Goal: Leave review/rating

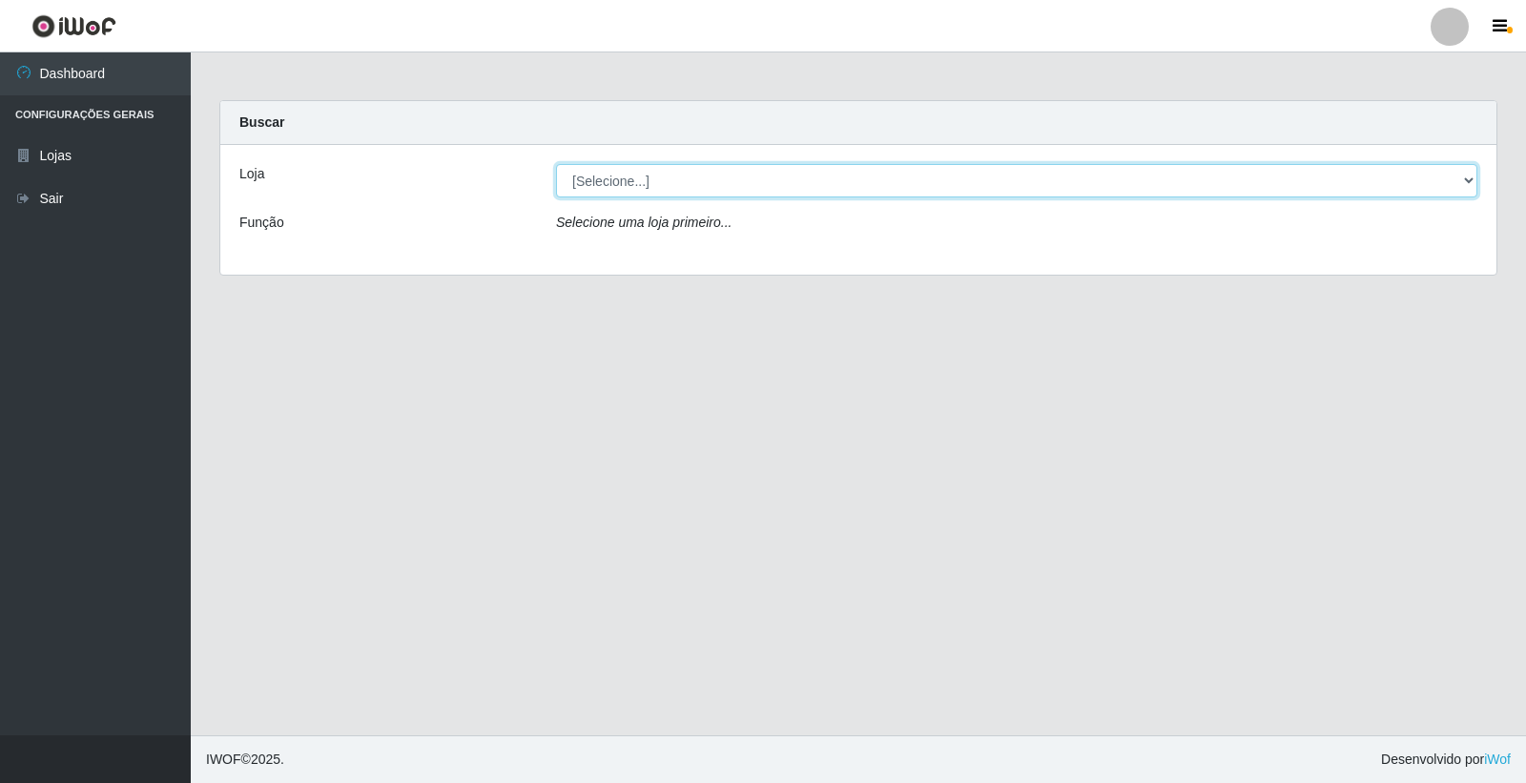
click at [1467, 179] on select "[Selecione...] O Feirão - [GEOGRAPHIC_DATA]" at bounding box center [1017, 180] width 922 height 33
select select "327"
click at [556, 164] on select "[Selecione...] O Feirão - [GEOGRAPHIC_DATA]" at bounding box center [1017, 180] width 922 height 33
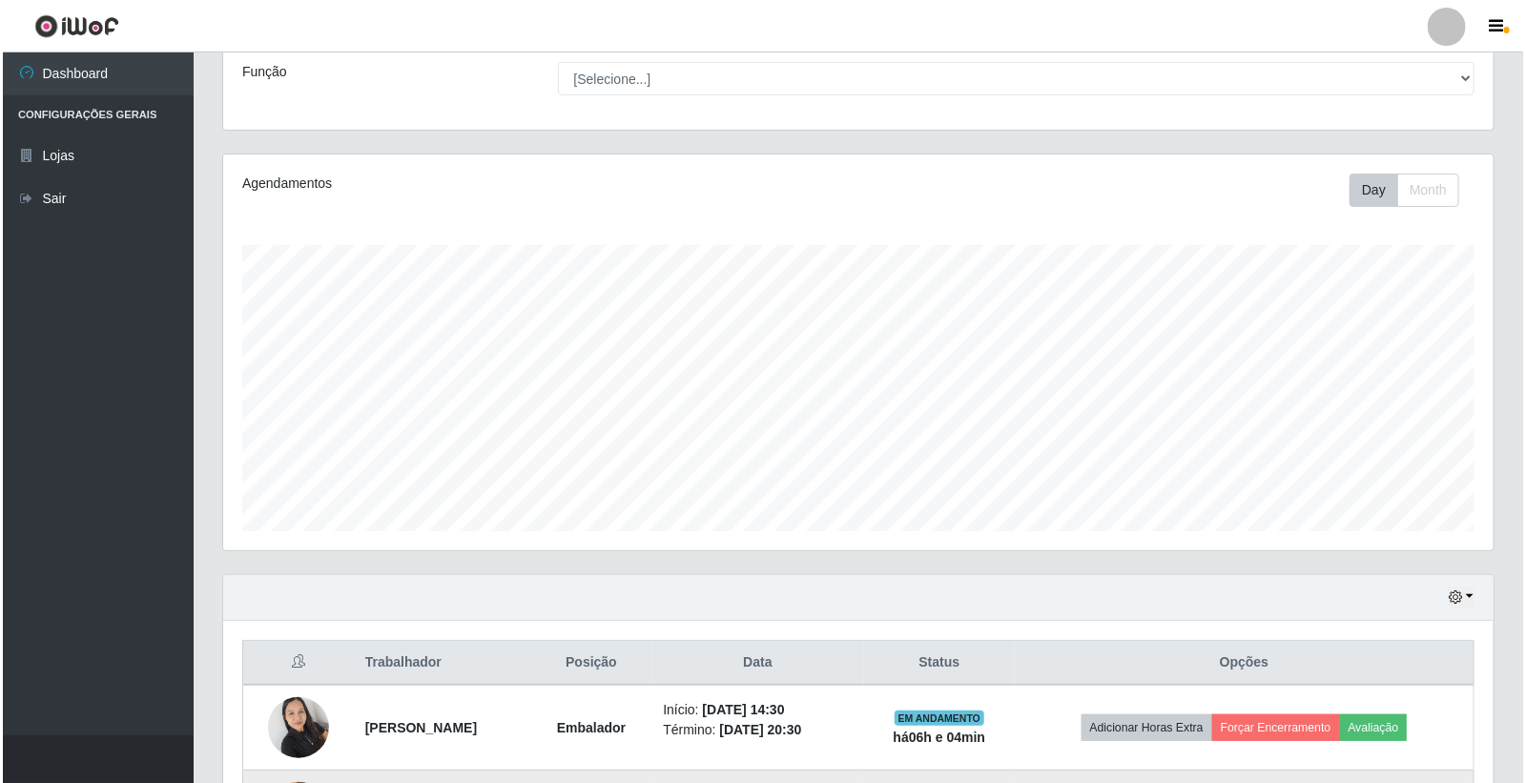
scroll to position [315, 0]
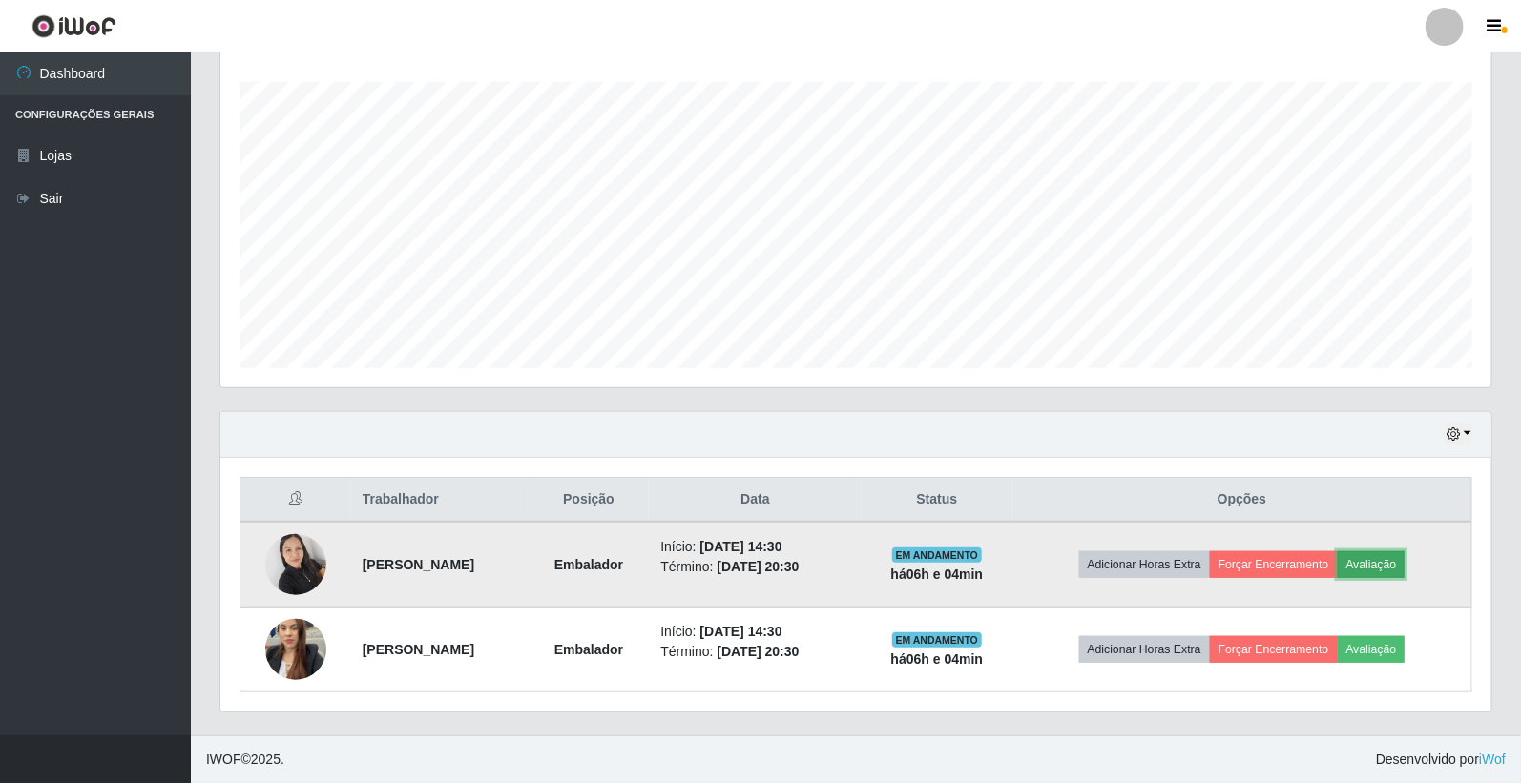
click at [1378, 565] on button "Avaliação" at bounding box center [1371, 564] width 68 height 27
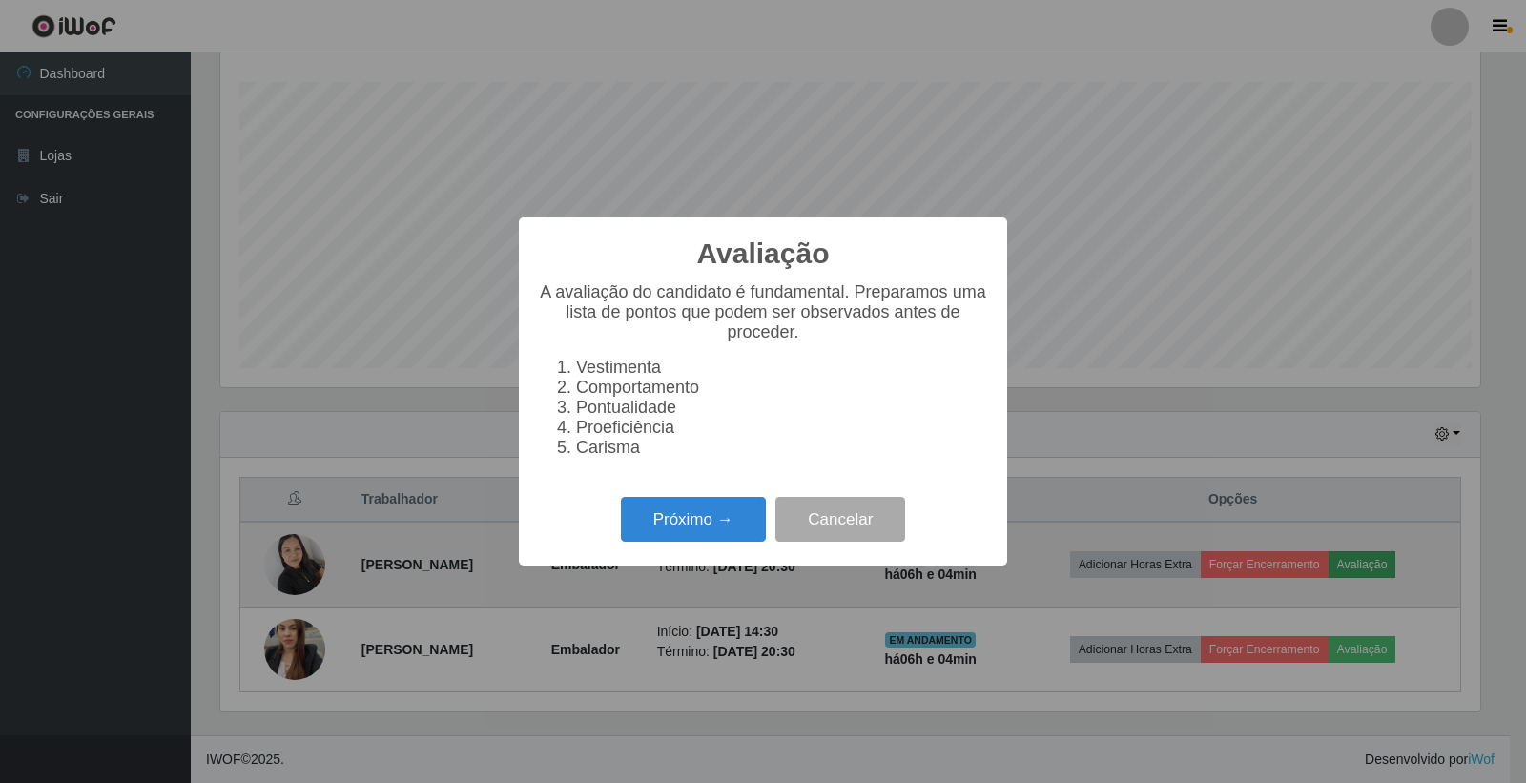
scroll to position [395, 1259]
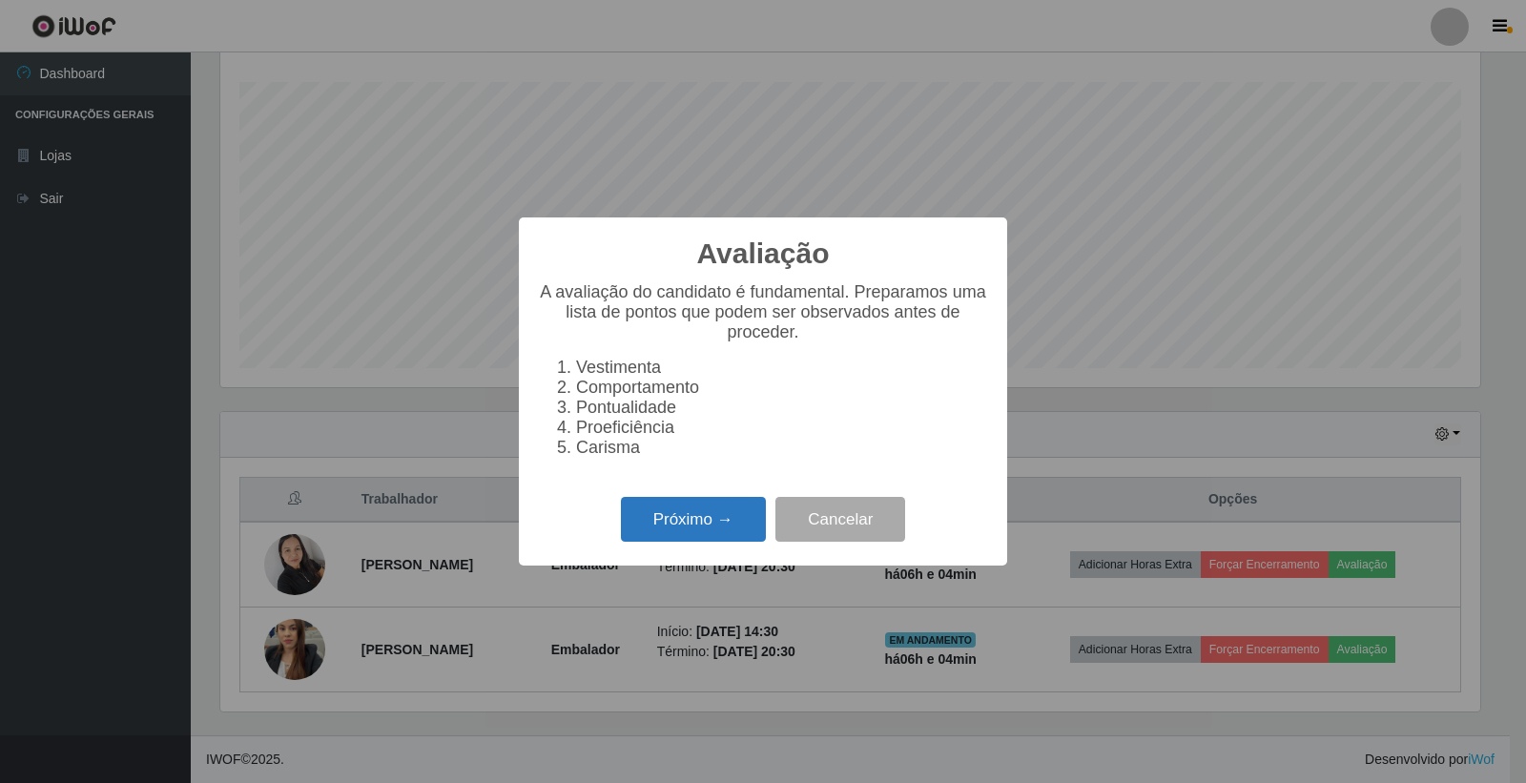
click at [684, 522] on button "Próximo →" at bounding box center [693, 519] width 145 height 45
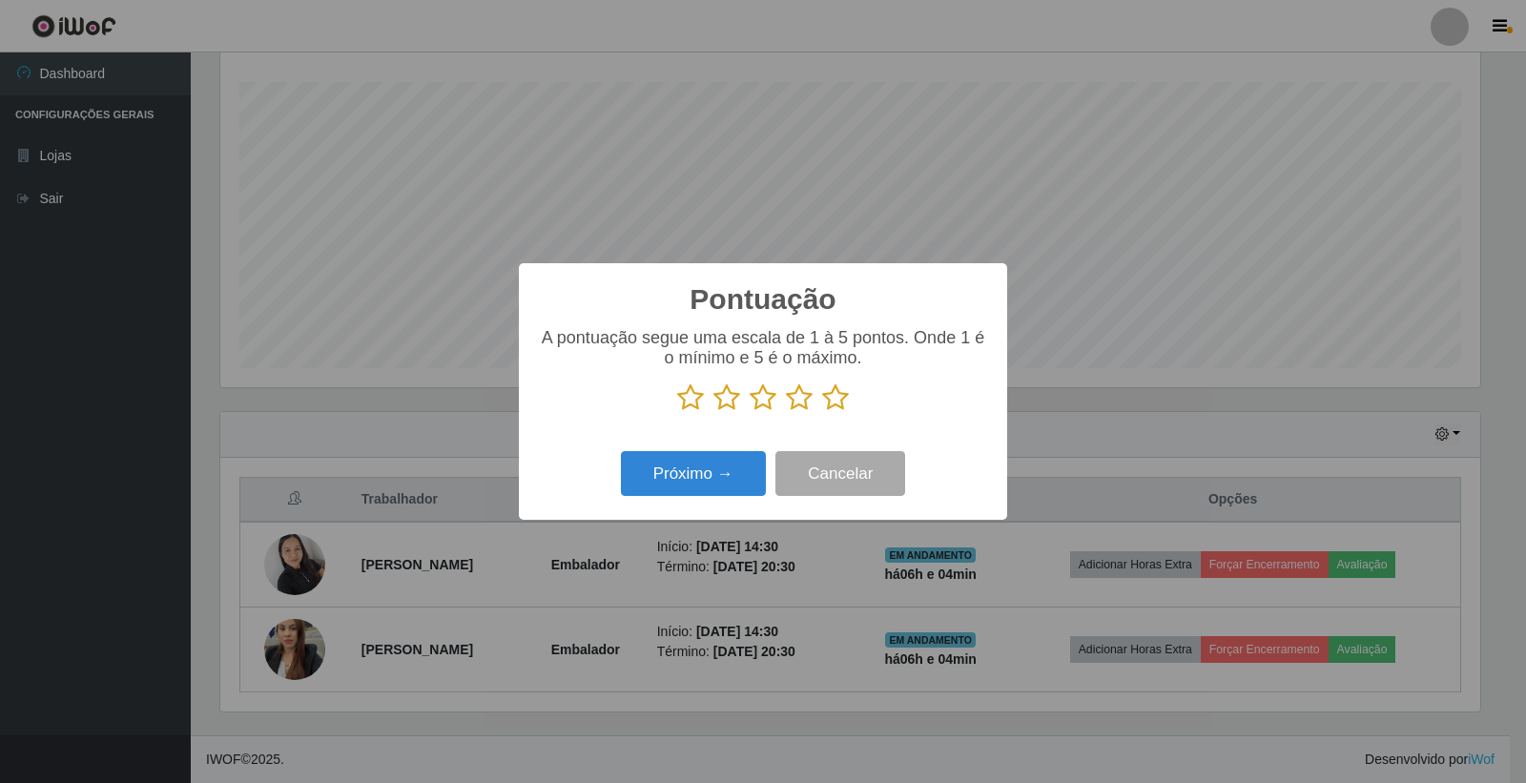
click at [839, 392] on icon at bounding box center [835, 397] width 27 height 29
click at [822, 412] on input "radio" at bounding box center [822, 412] width 0 height 0
click at [723, 471] on button "Próximo →" at bounding box center [693, 473] width 145 height 45
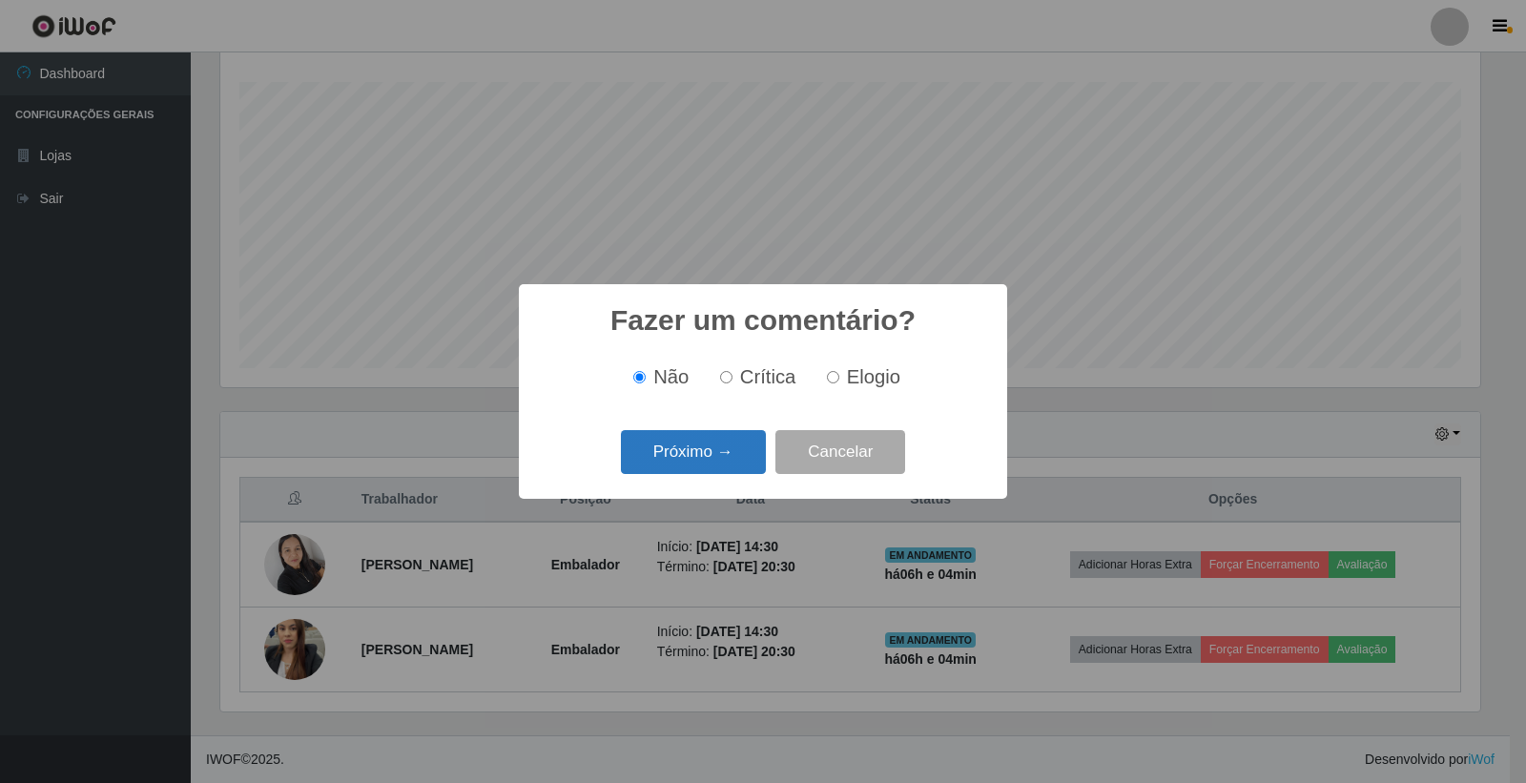
click at [678, 455] on button "Próximo →" at bounding box center [693, 452] width 145 height 45
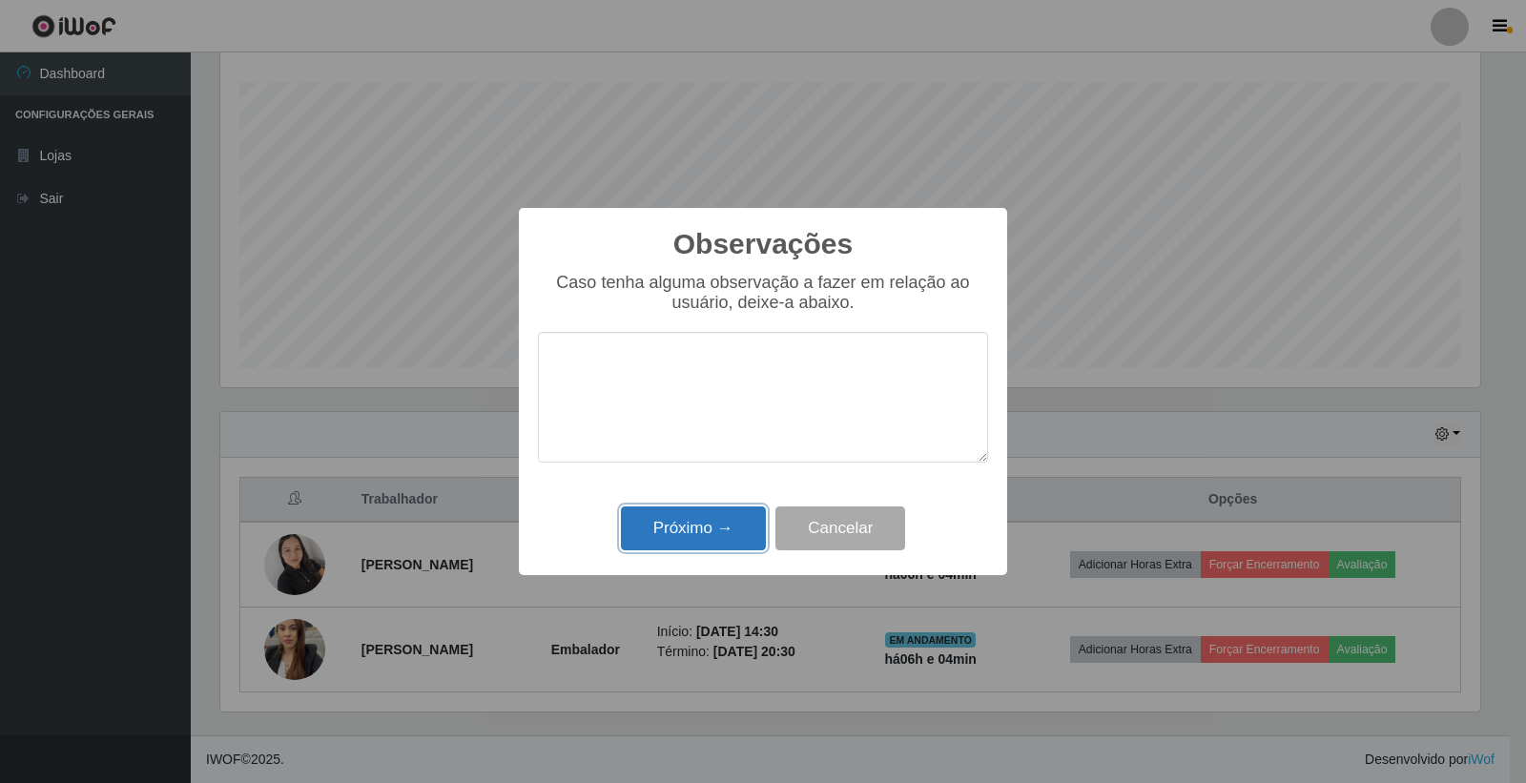
click at [711, 537] on button "Próximo →" at bounding box center [693, 529] width 145 height 45
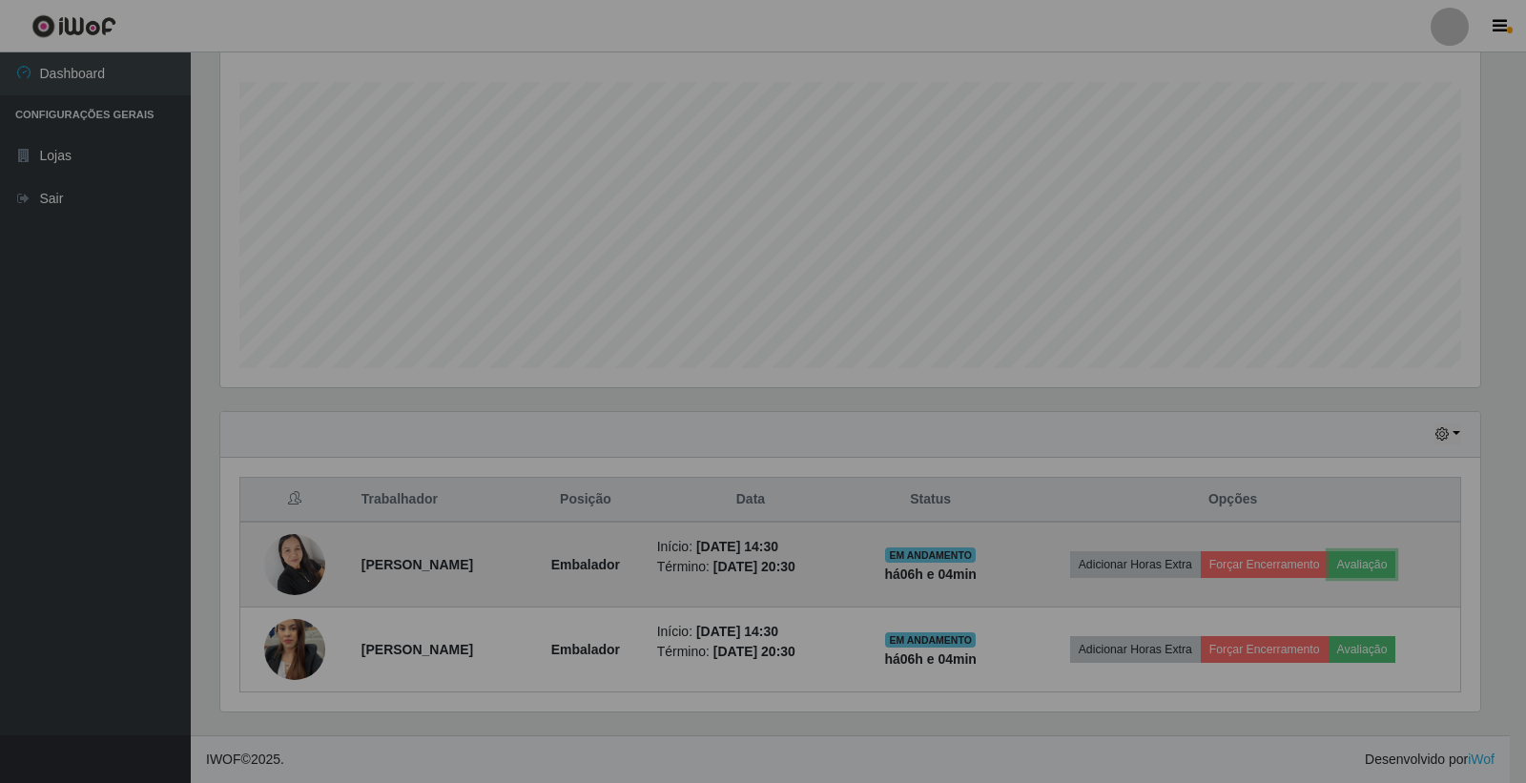
scroll to position [395, 1271]
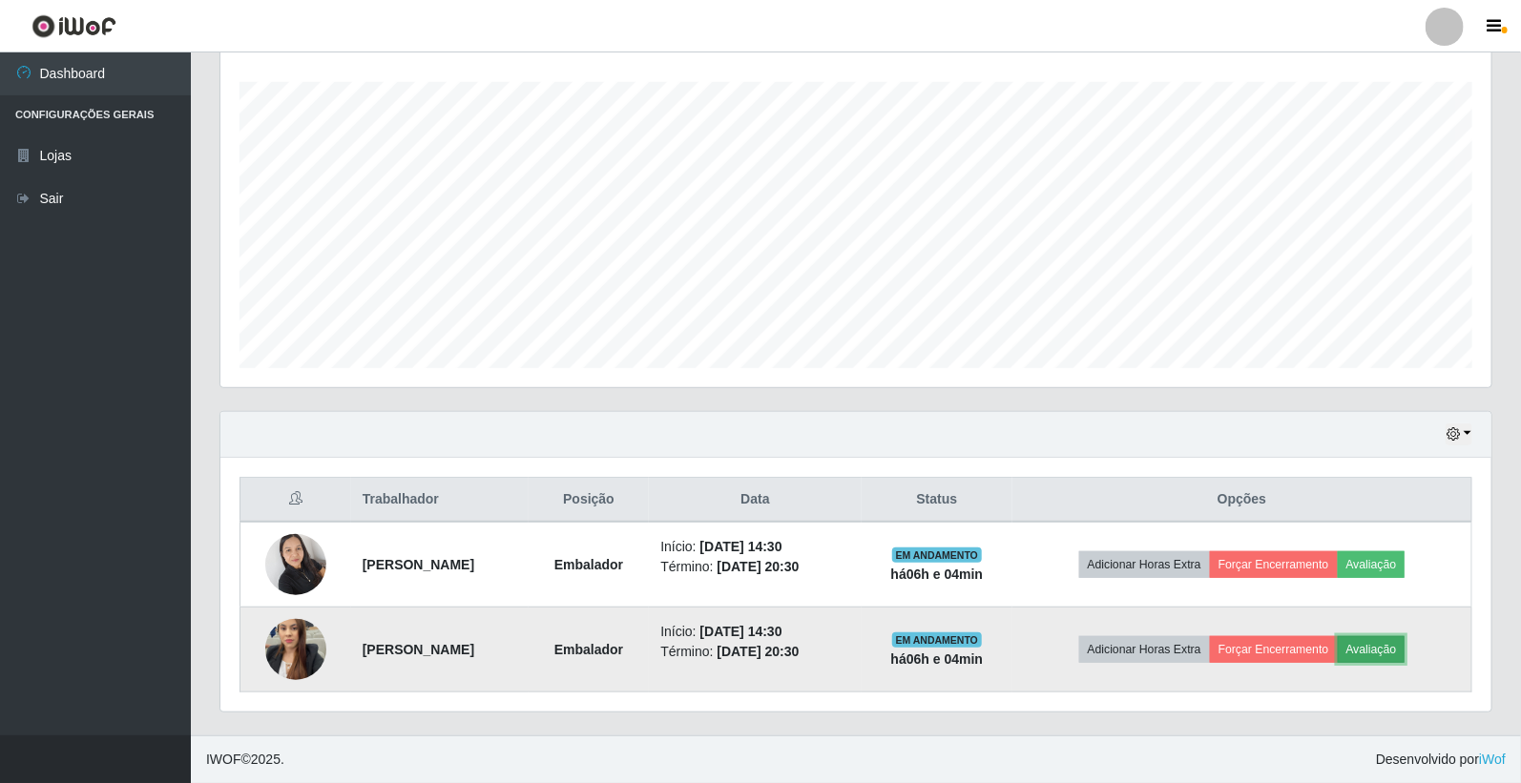
click at [1405, 641] on button "Avaliação" at bounding box center [1371, 649] width 68 height 27
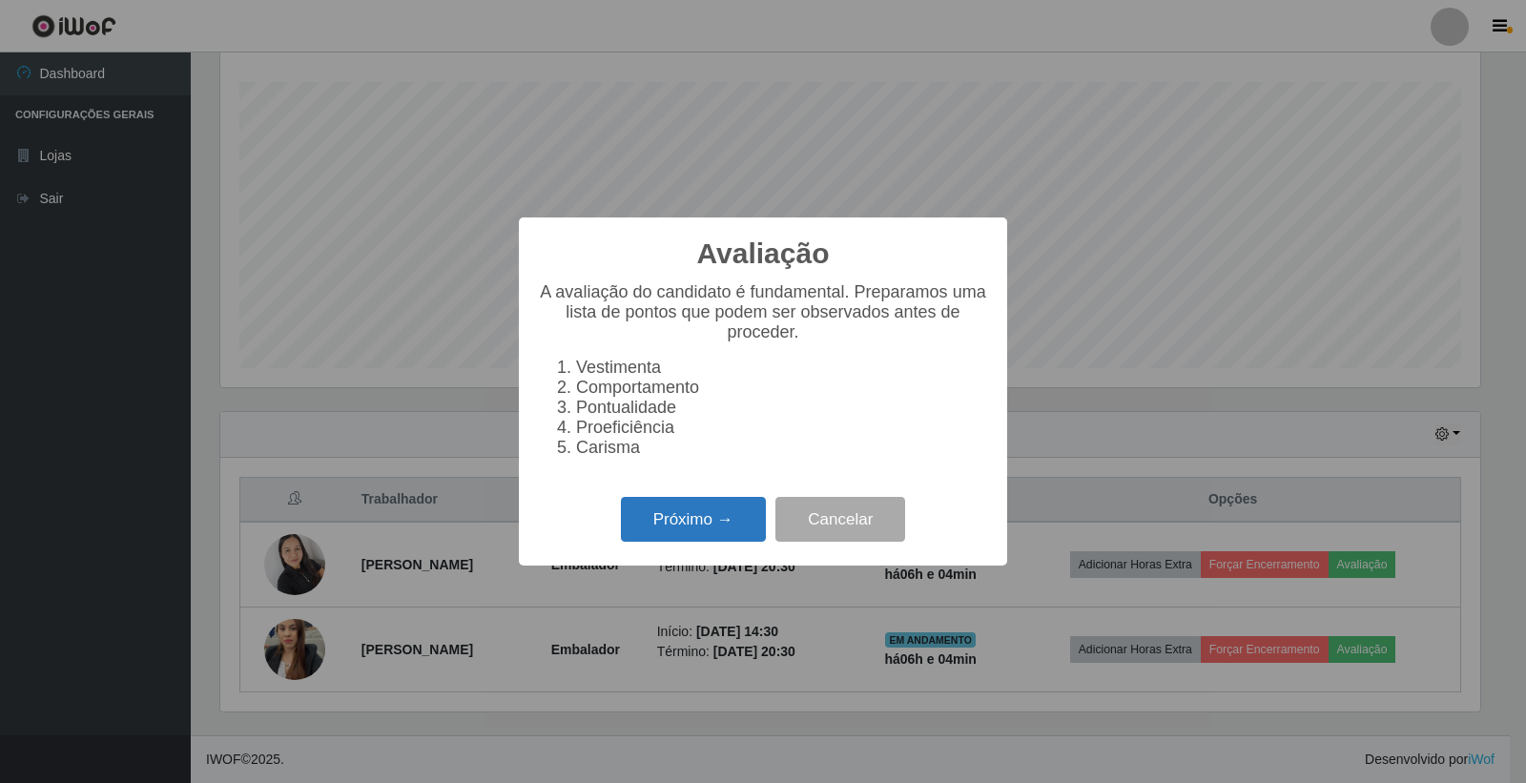
click at [666, 516] on button "Próximo →" at bounding box center [693, 519] width 145 height 45
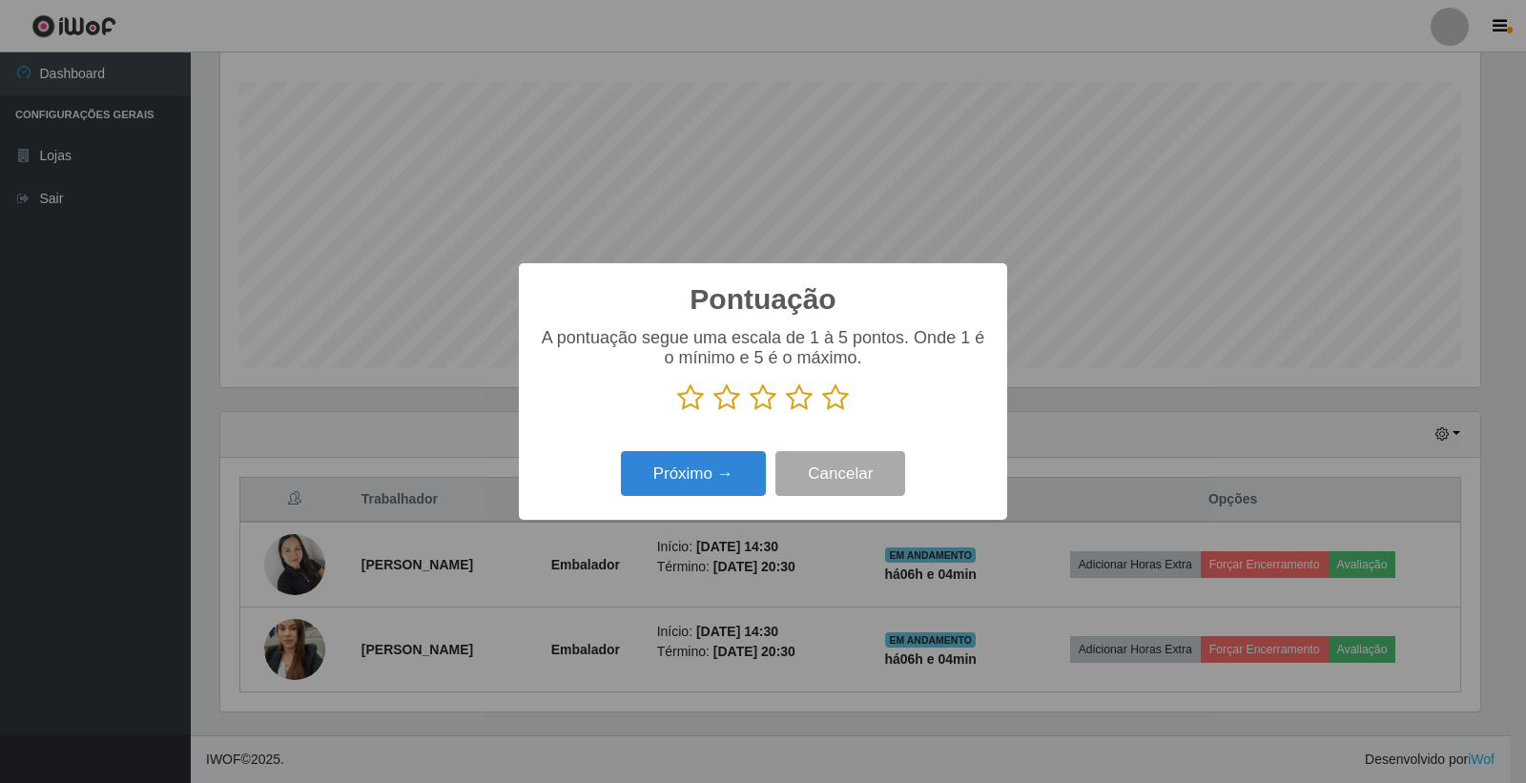
drag, startPoint x: 836, startPoint y: 401, endPoint x: 688, endPoint y: 460, distance: 159.3
click at [822, 406] on icon at bounding box center [835, 397] width 27 height 29
click at [822, 412] on input "radio" at bounding box center [822, 412] width 0 height 0
click at [661, 488] on button "Próximo →" at bounding box center [693, 473] width 145 height 45
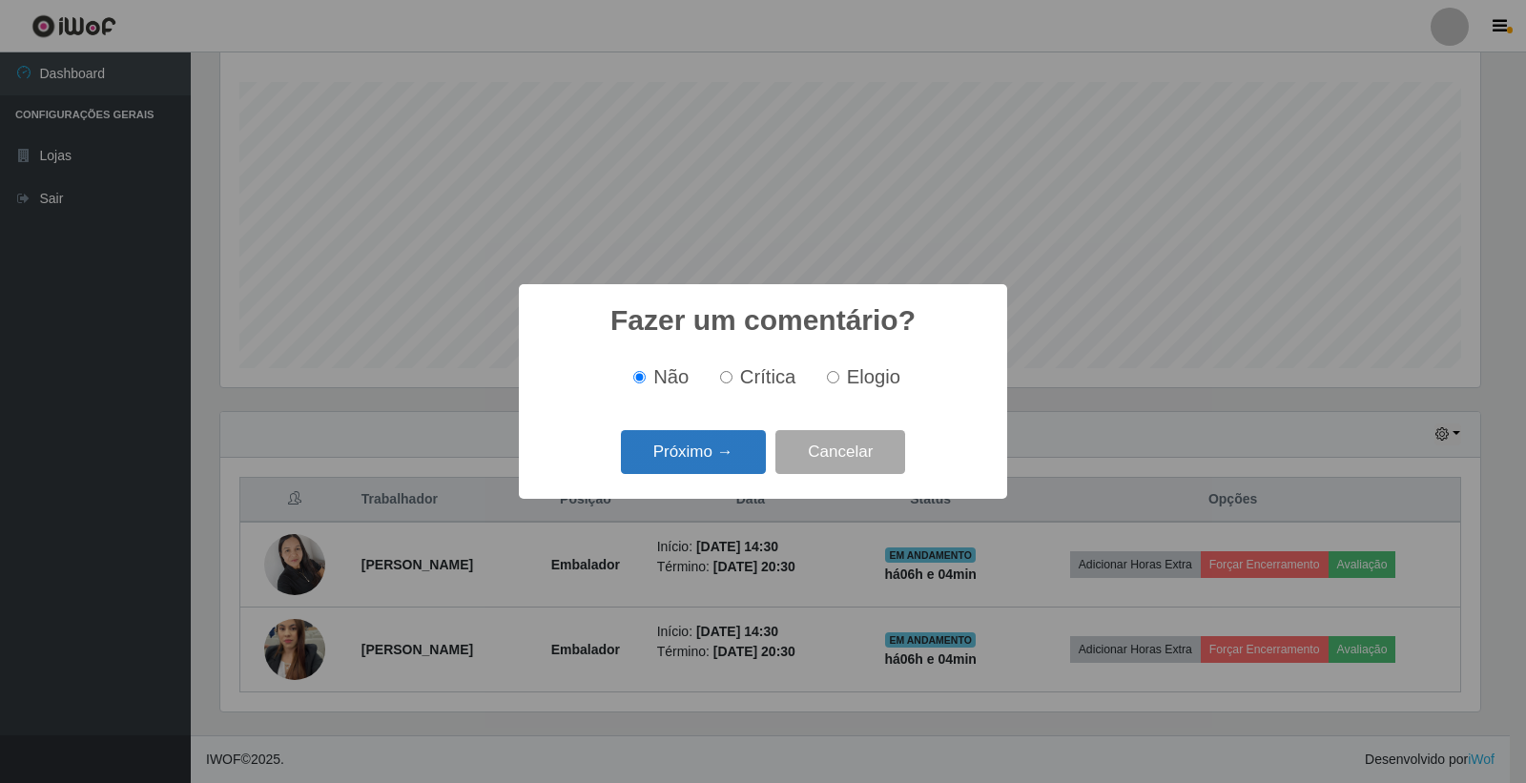
click at [663, 470] on button "Próximo →" at bounding box center [693, 452] width 145 height 45
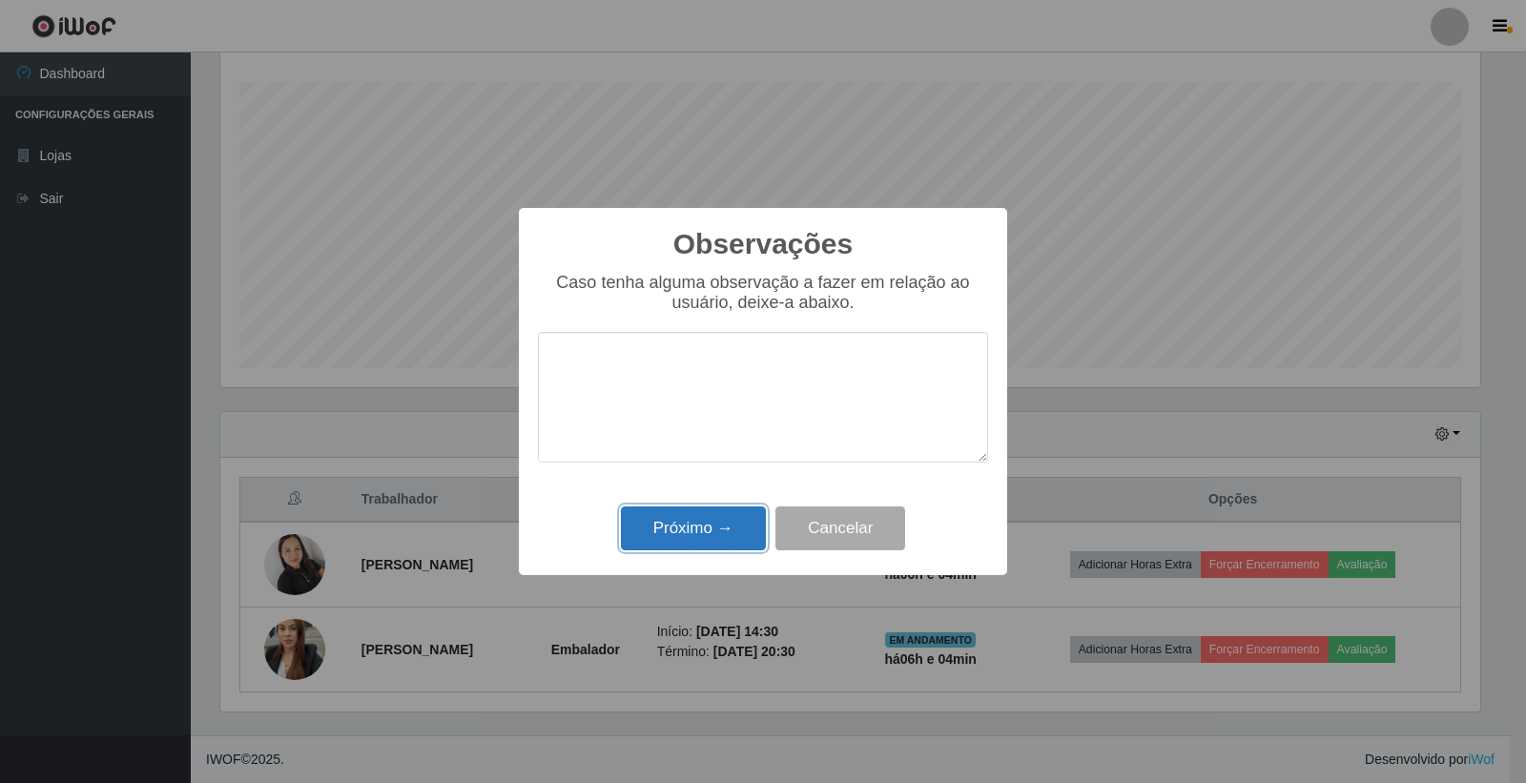
click at [722, 539] on button "Próximo →" at bounding box center [693, 529] width 145 height 45
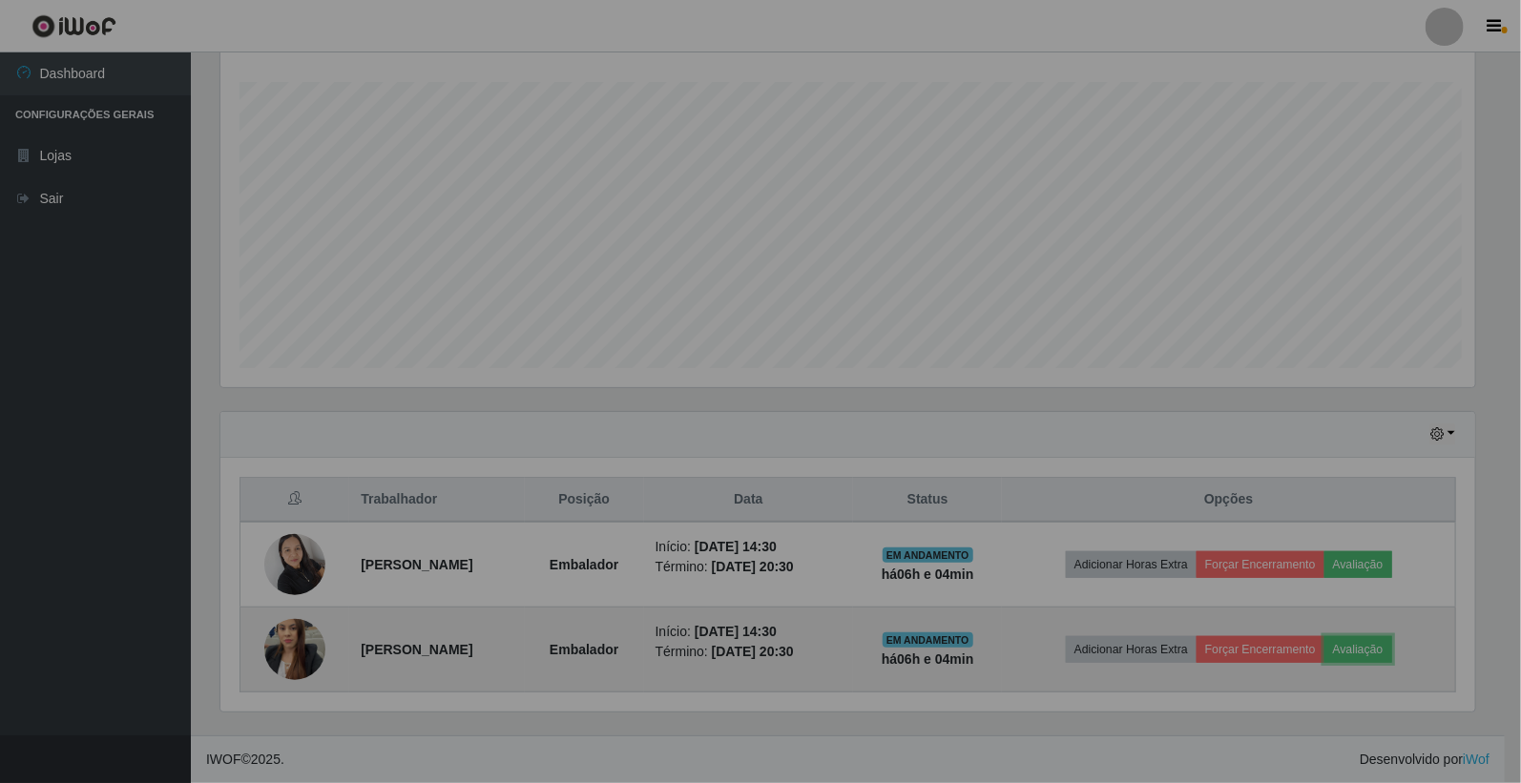
scroll to position [395, 1271]
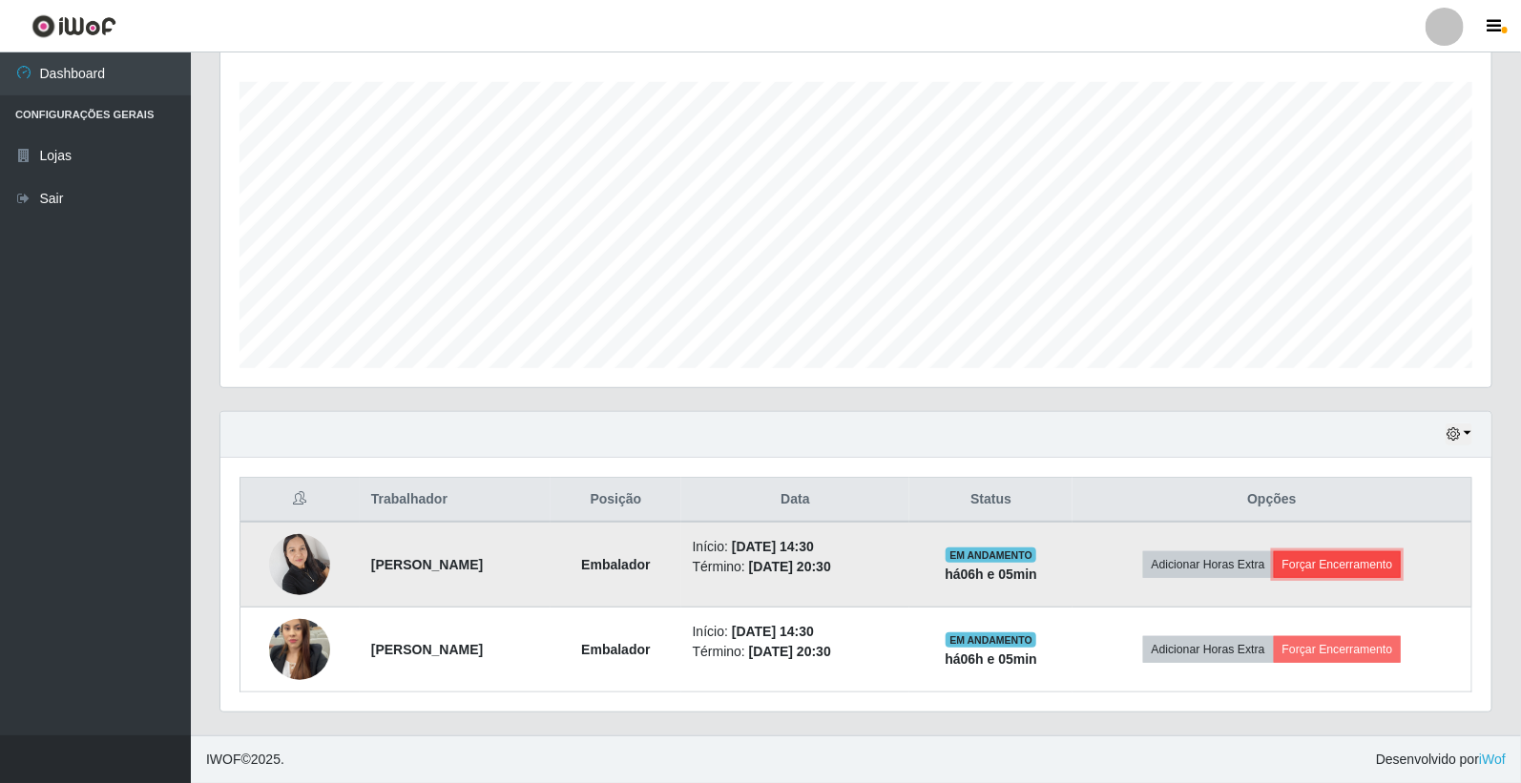
click at [1356, 564] on button "Forçar Encerramento" at bounding box center [1338, 564] width 128 height 27
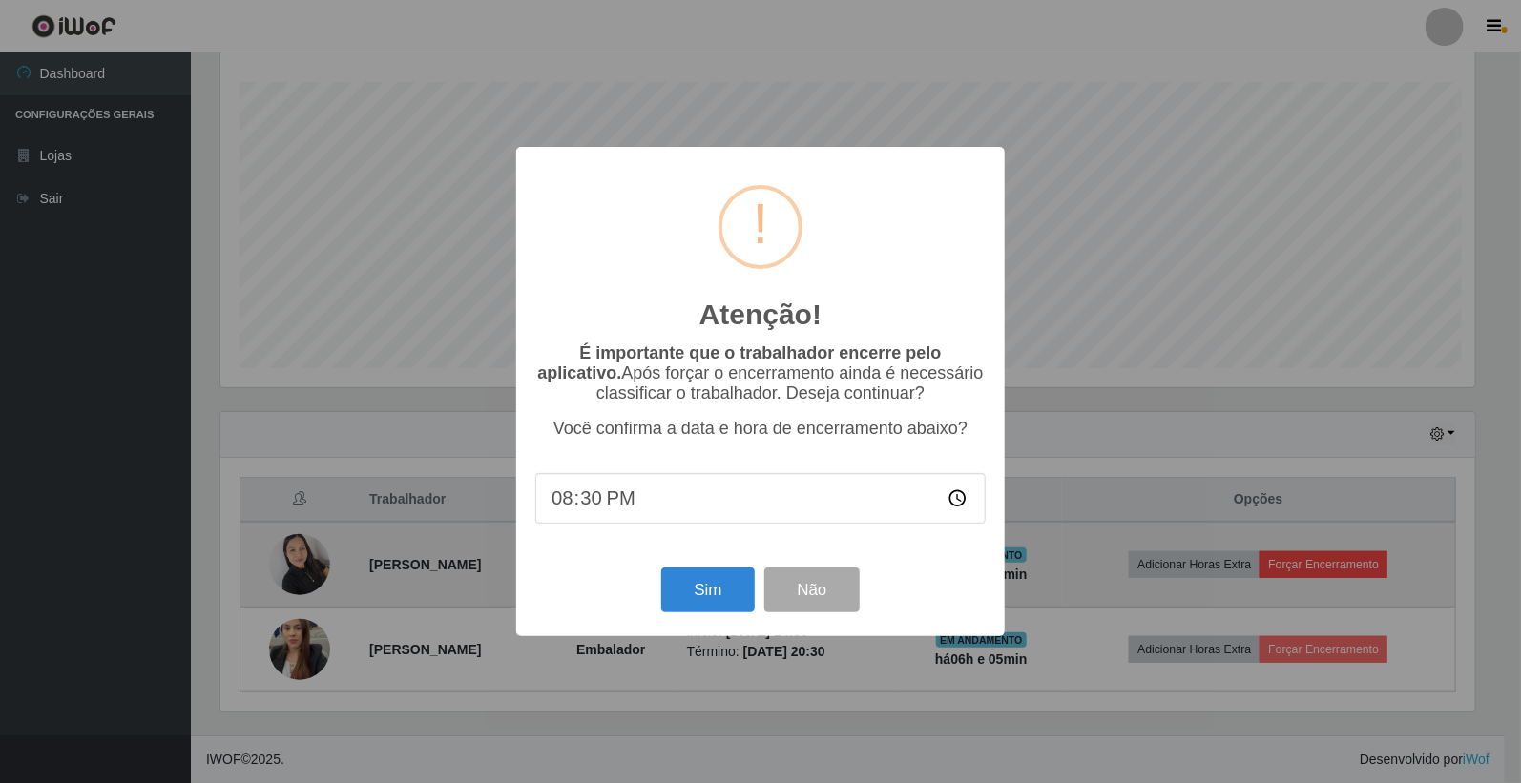
scroll to position [395, 1259]
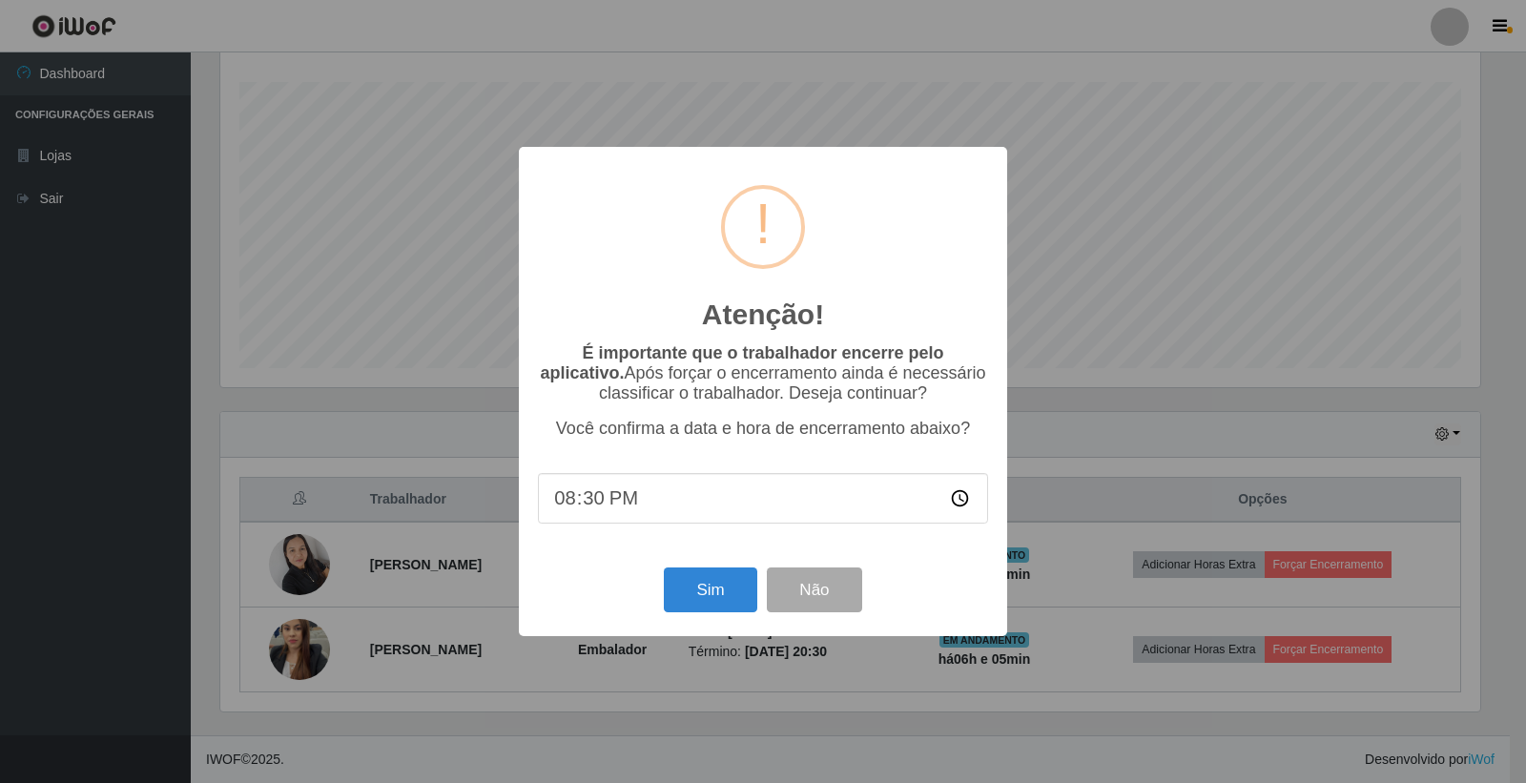
click at [588, 508] on input "20:30" at bounding box center [763, 498] width 450 height 51
type input "20:34"
click at [710, 589] on button "Sim" at bounding box center [710, 590] width 93 height 45
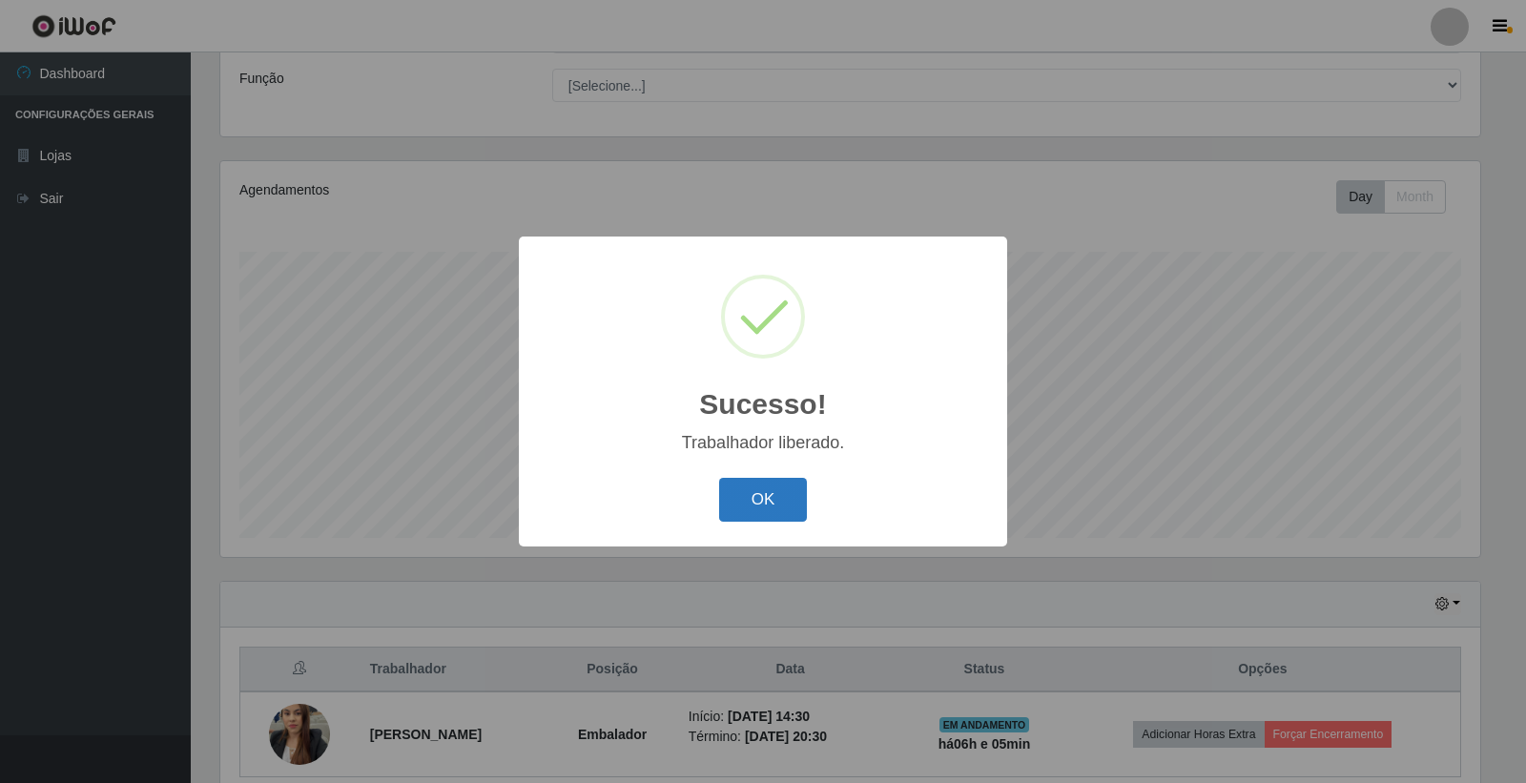
click at [751, 501] on button "OK" at bounding box center [763, 500] width 89 height 45
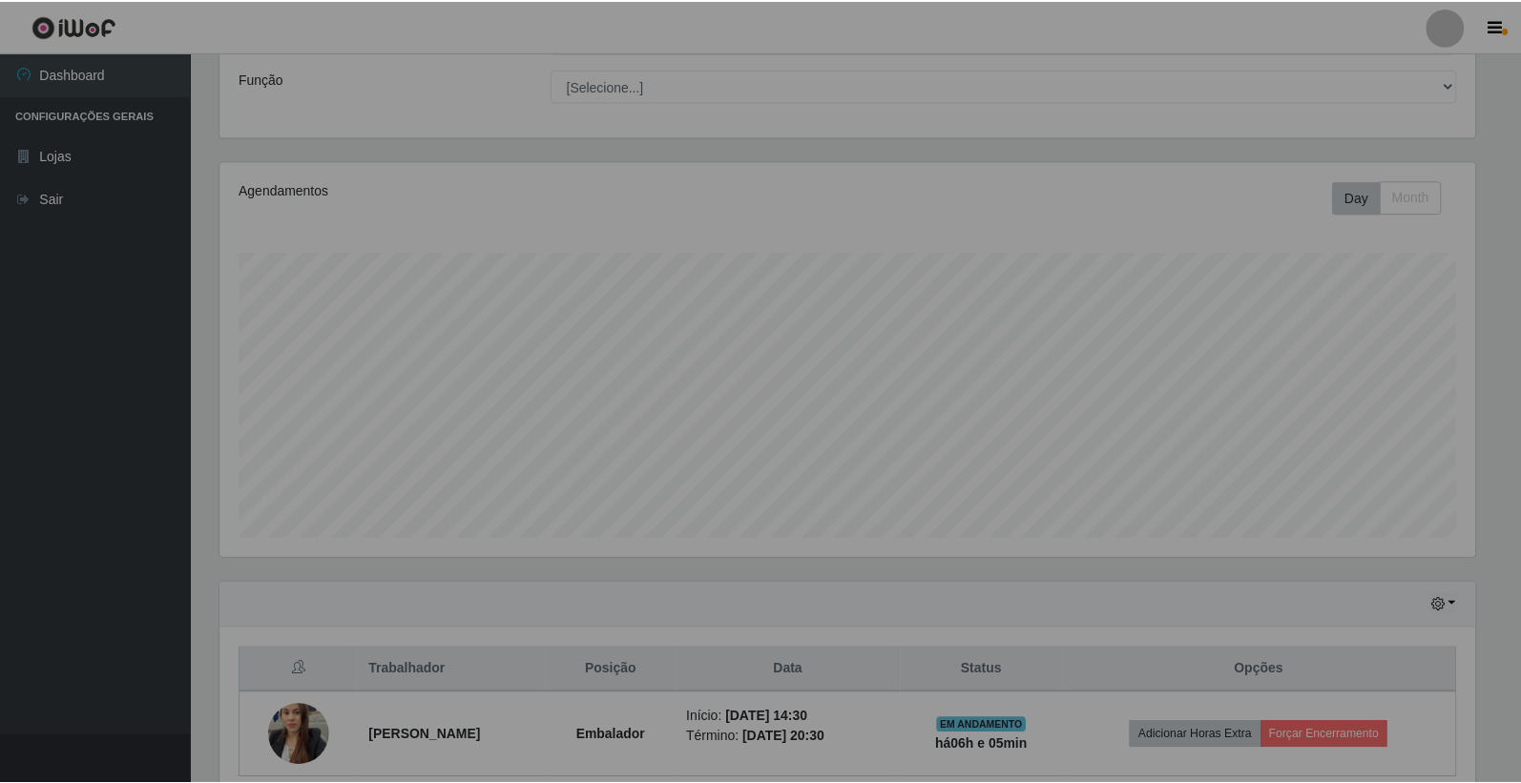
scroll to position [395, 1271]
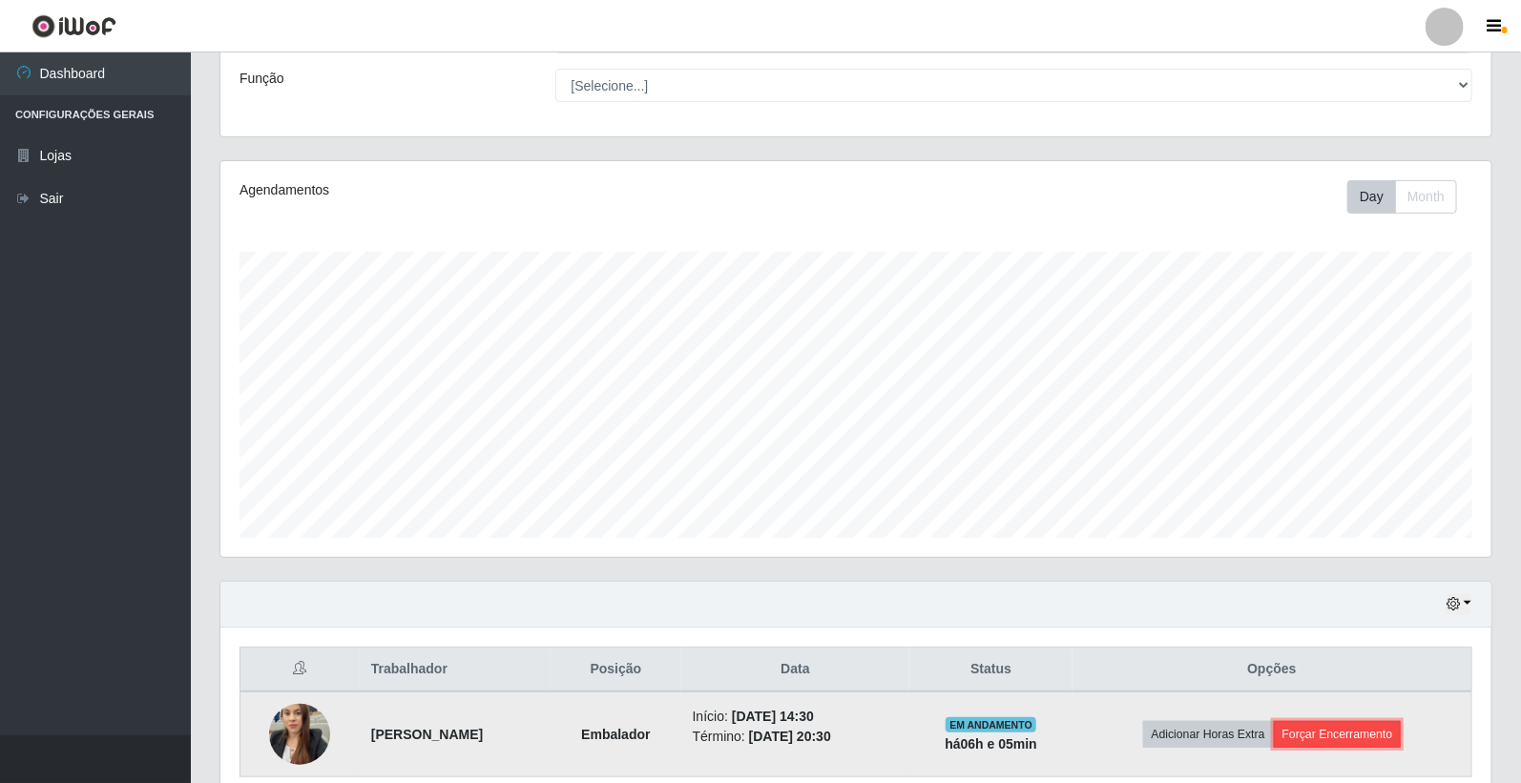
click at [1360, 726] on button "Forçar Encerramento" at bounding box center [1338, 734] width 128 height 27
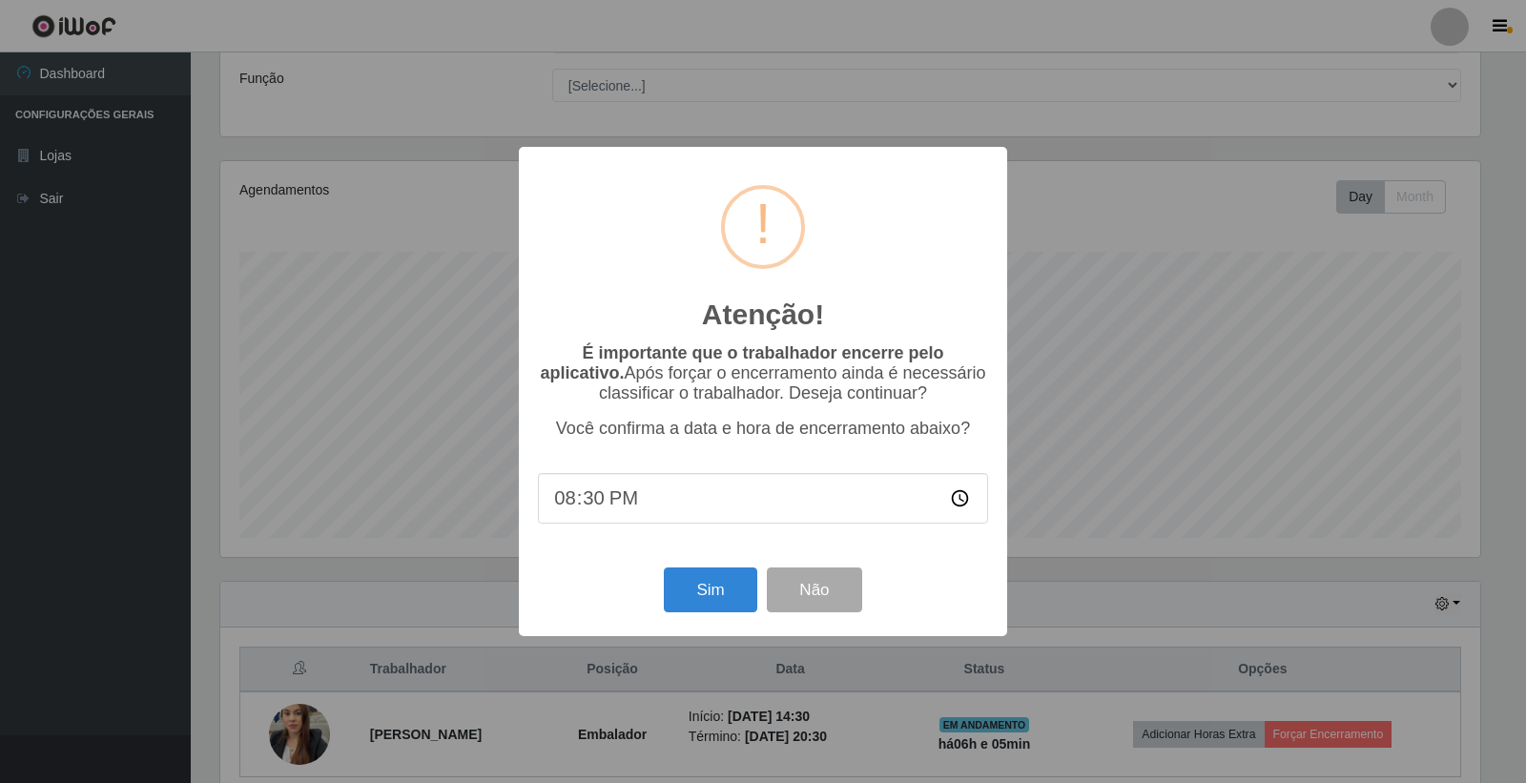
click at [592, 499] on input "20:30" at bounding box center [763, 498] width 450 height 51
type input "20:34"
click at [717, 597] on button "Sim" at bounding box center [710, 590] width 93 height 45
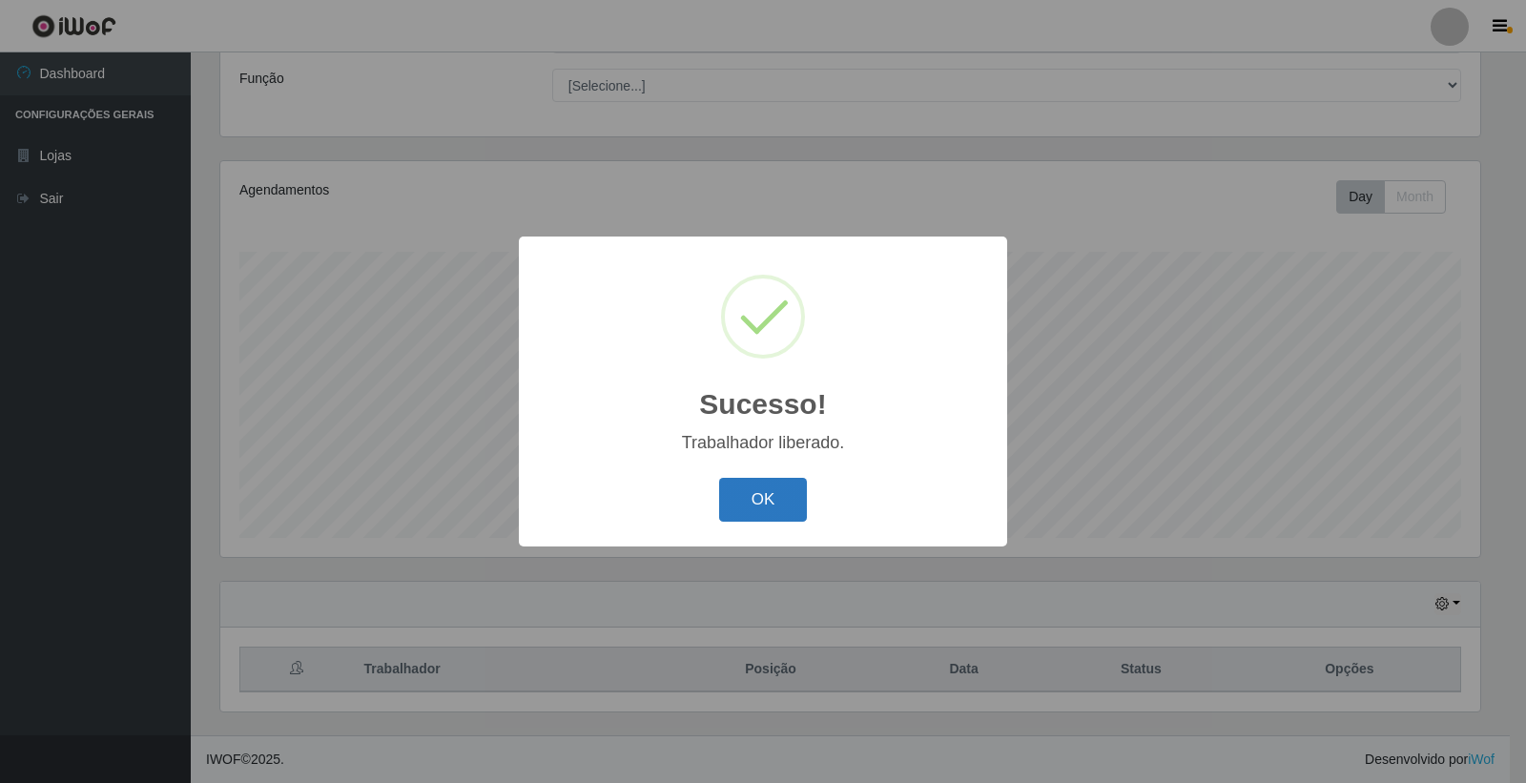
click at [773, 499] on button "OK" at bounding box center [763, 500] width 89 height 45
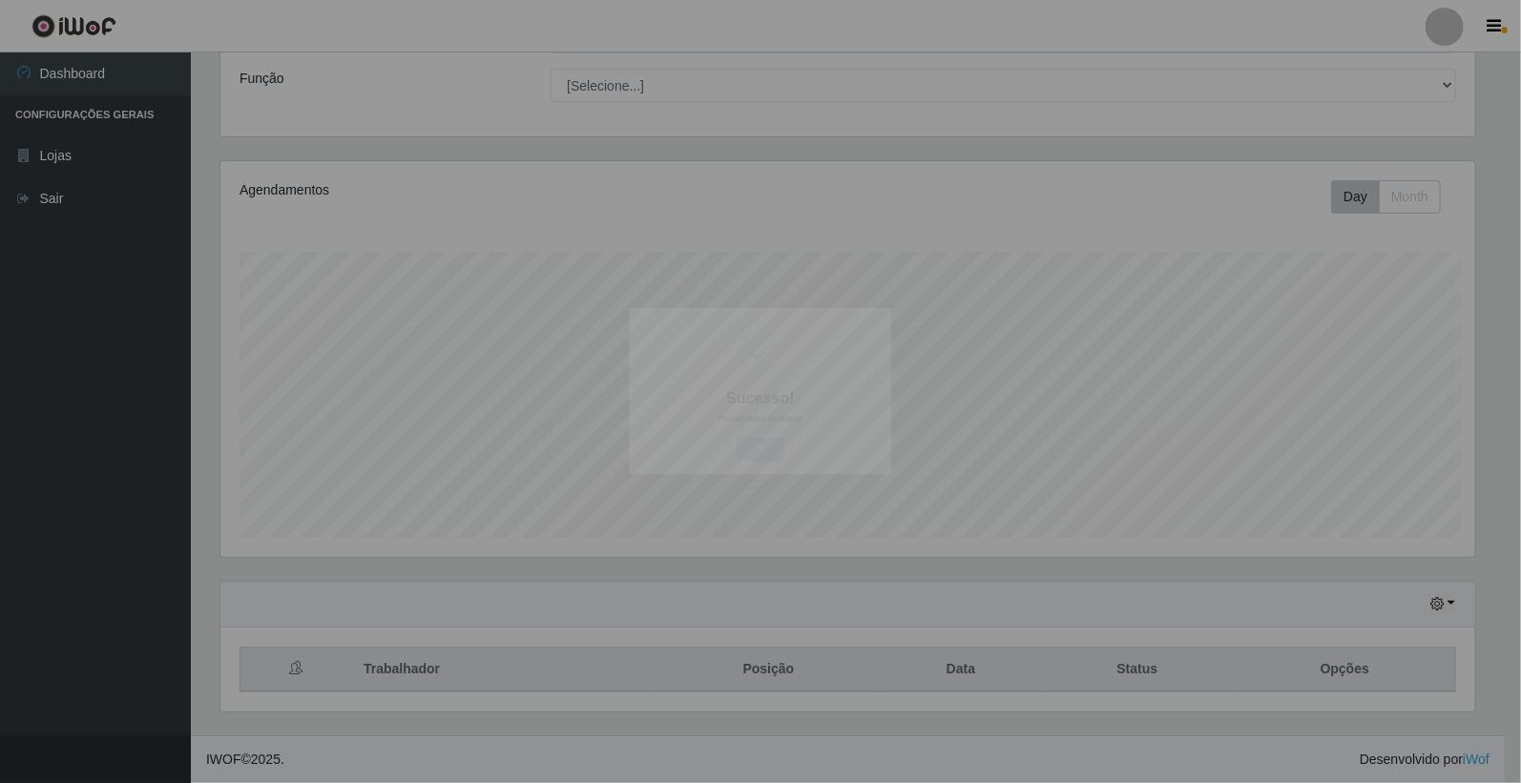
scroll to position [0, 0]
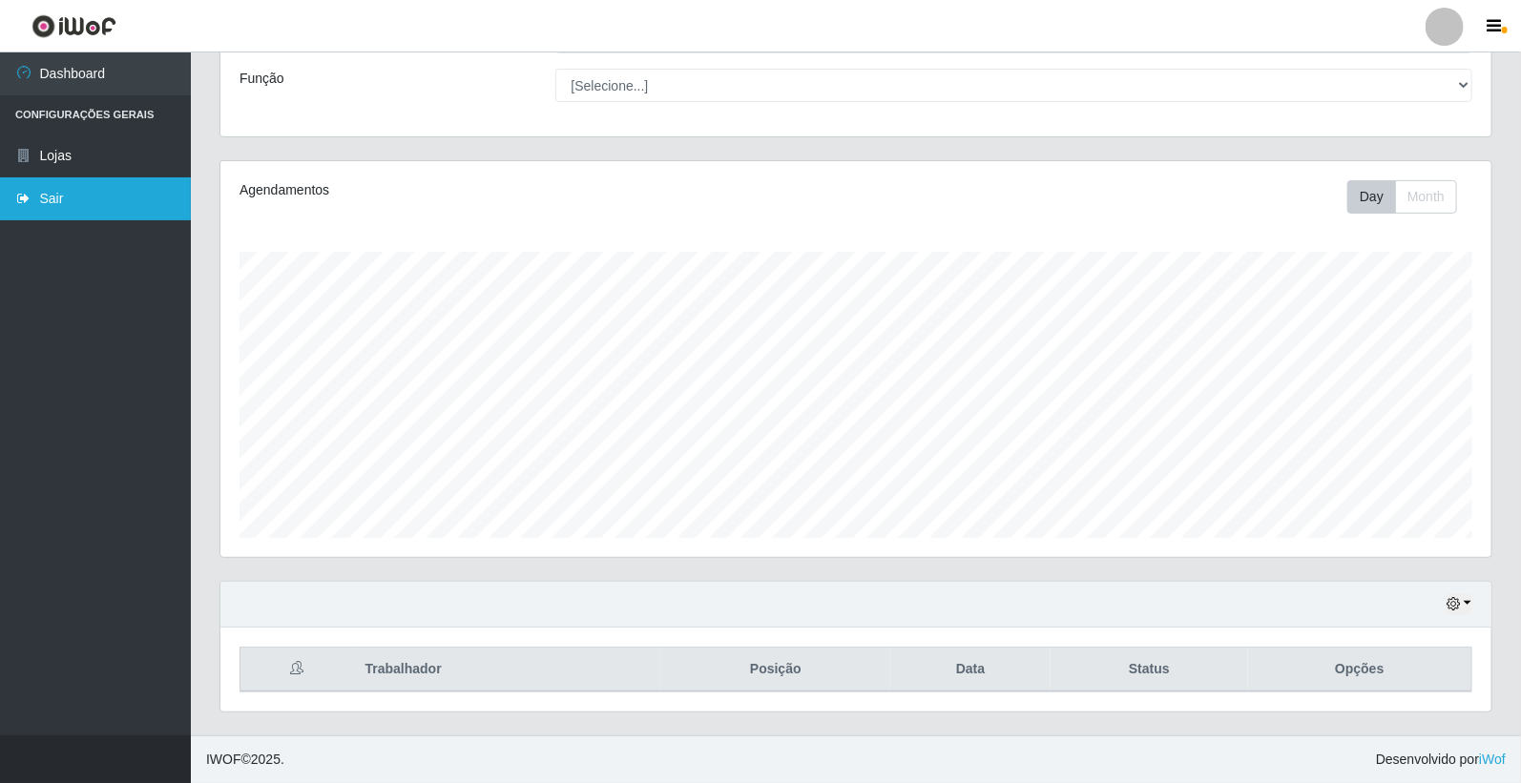
click at [43, 193] on link "Sair" at bounding box center [95, 198] width 191 height 43
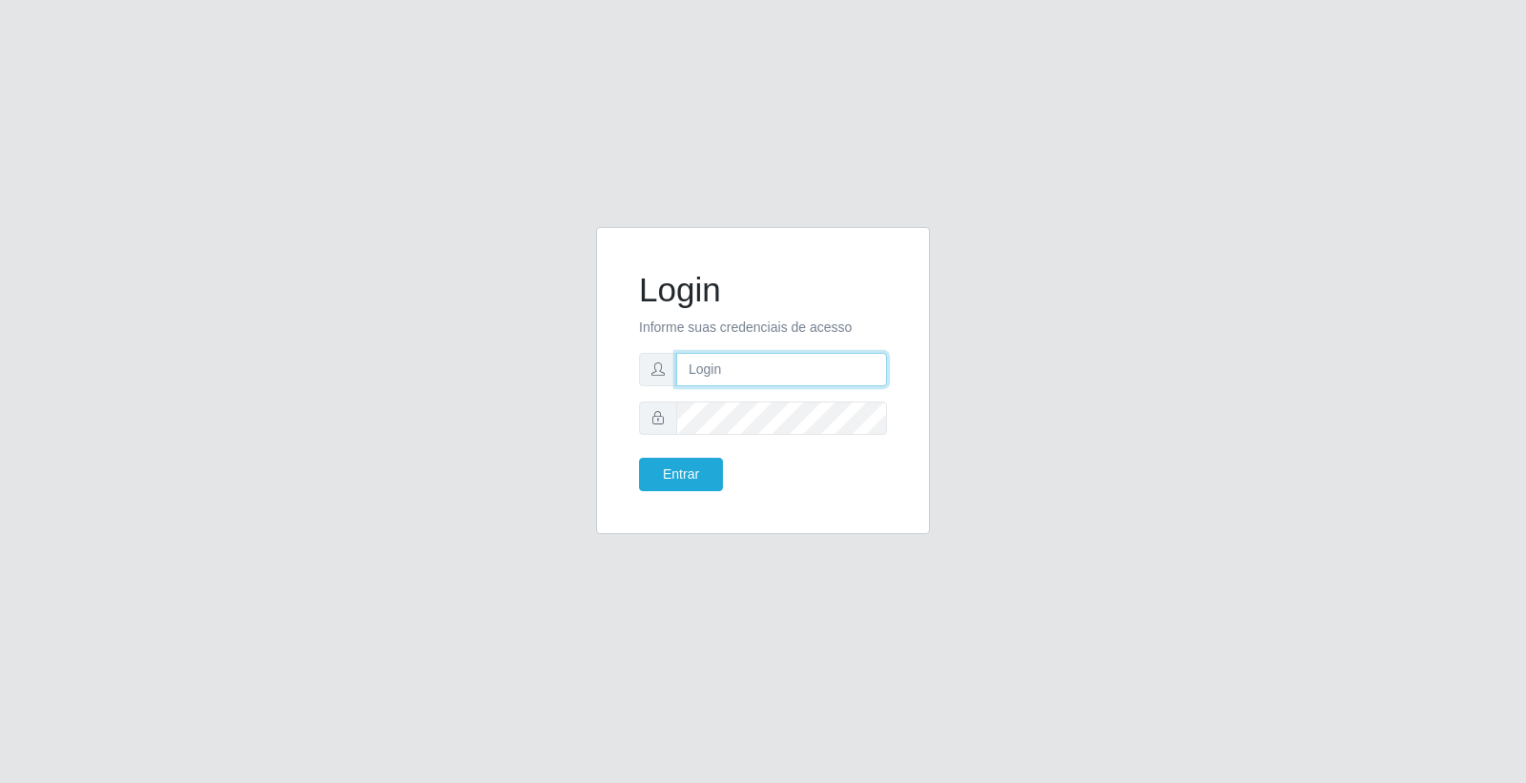
type input "[PERSON_NAME]"
